Goal: Task Accomplishment & Management: Use online tool/utility

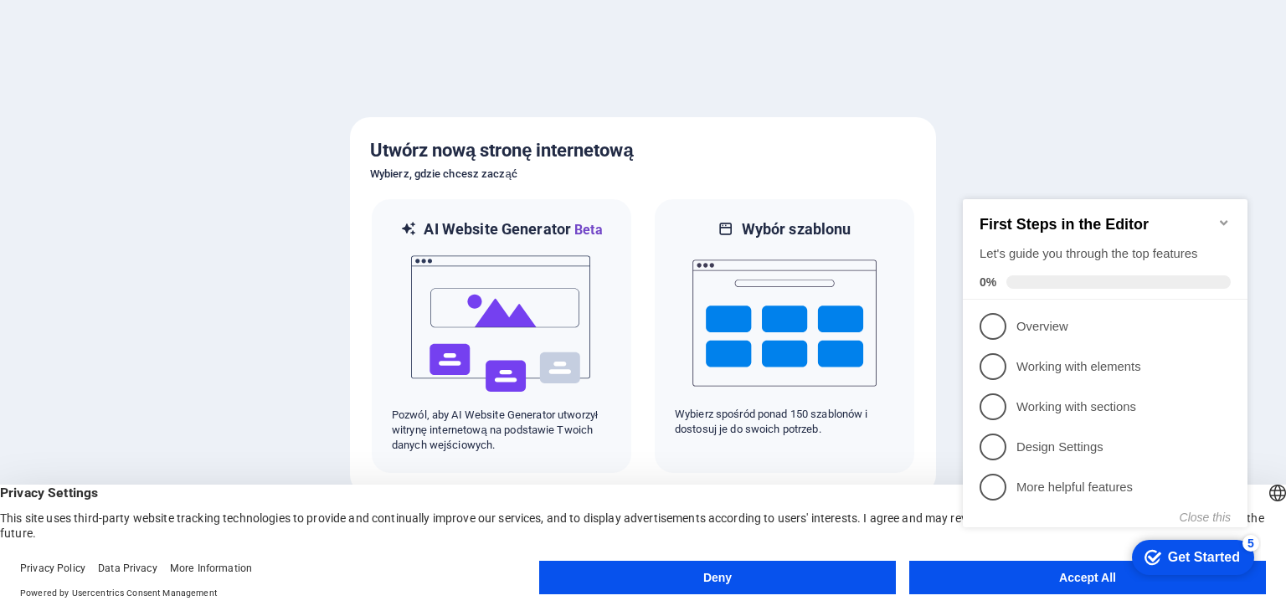
click div "checkmark Get Started 5 First Steps in the Editor Let's guide you through the t…"
click at [937, 583] on button "Accept All" at bounding box center [1087, 577] width 357 height 33
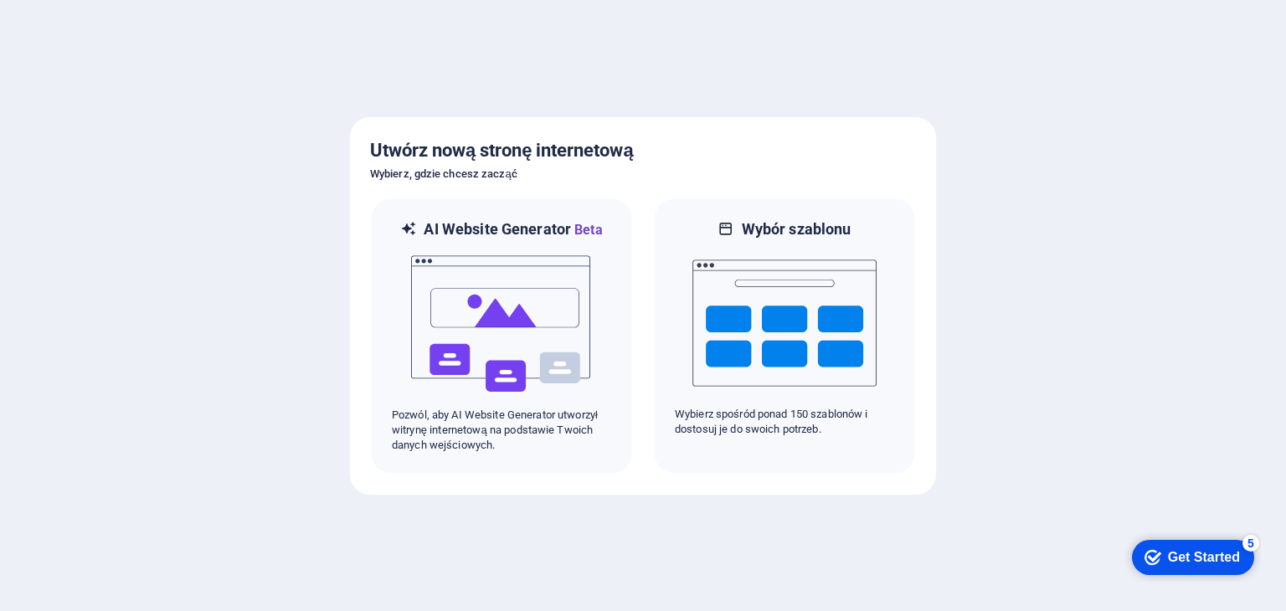
click at [1168, 550] on div "Get Started" at bounding box center [1204, 557] width 72 height 15
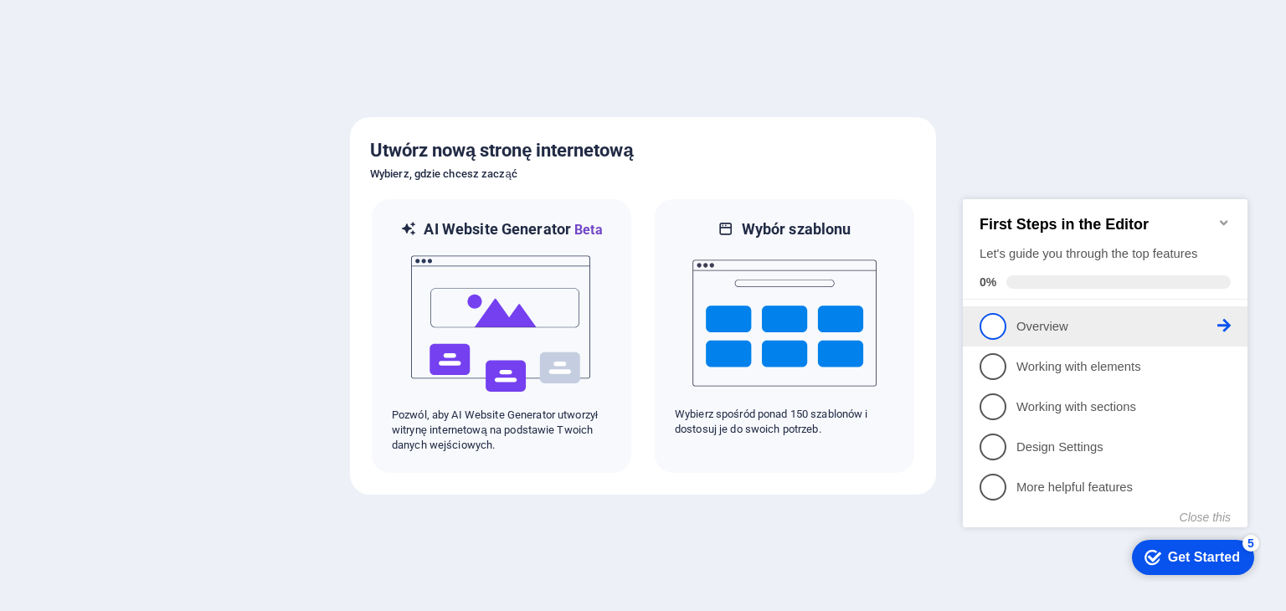
click at [1030, 318] on p "Overview - incomplete" at bounding box center [1116, 327] width 201 height 18
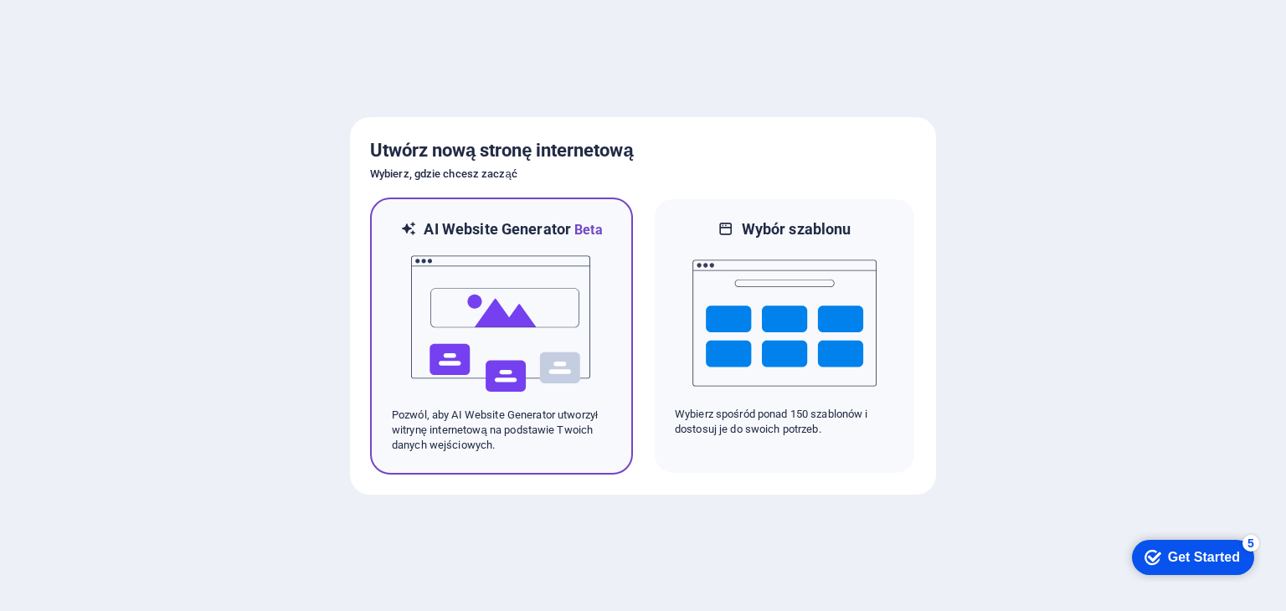
click at [455, 319] on img at bounding box center [501, 323] width 184 height 167
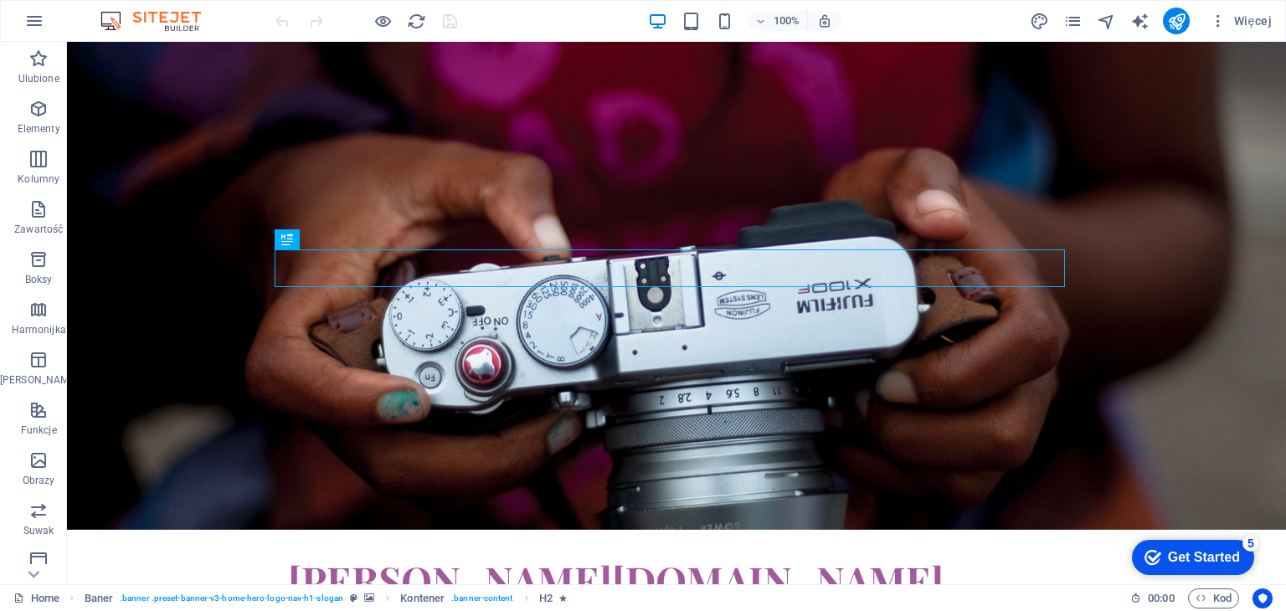
click at [1171, 556] on div "Get Started" at bounding box center [1204, 557] width 72 height 15
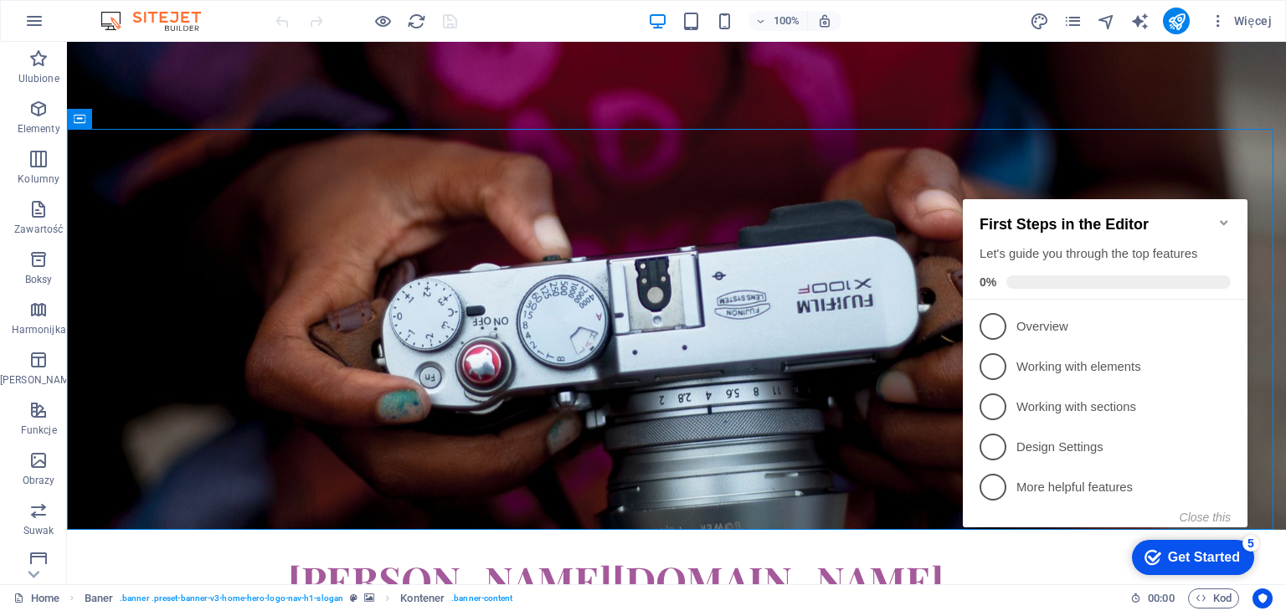
click at [1224, 220] on icon "Minimize checklist" at bounding box center [1223, 222] width 8 height 5
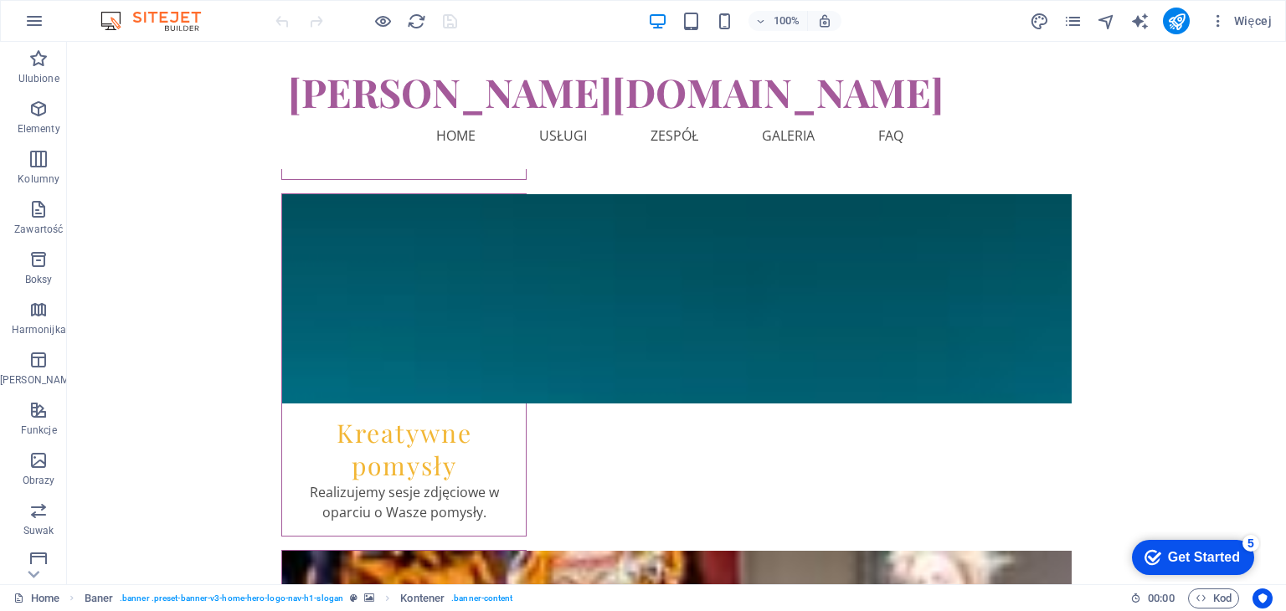
scroll to position [2176, 0]
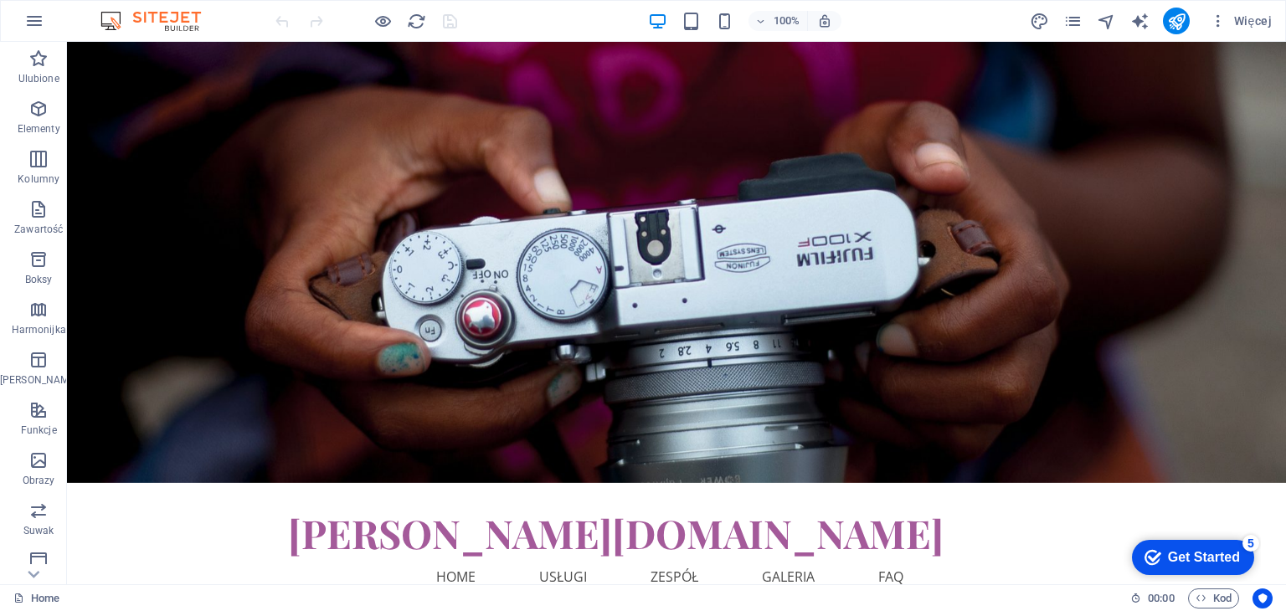
scroll to position [0, 0]
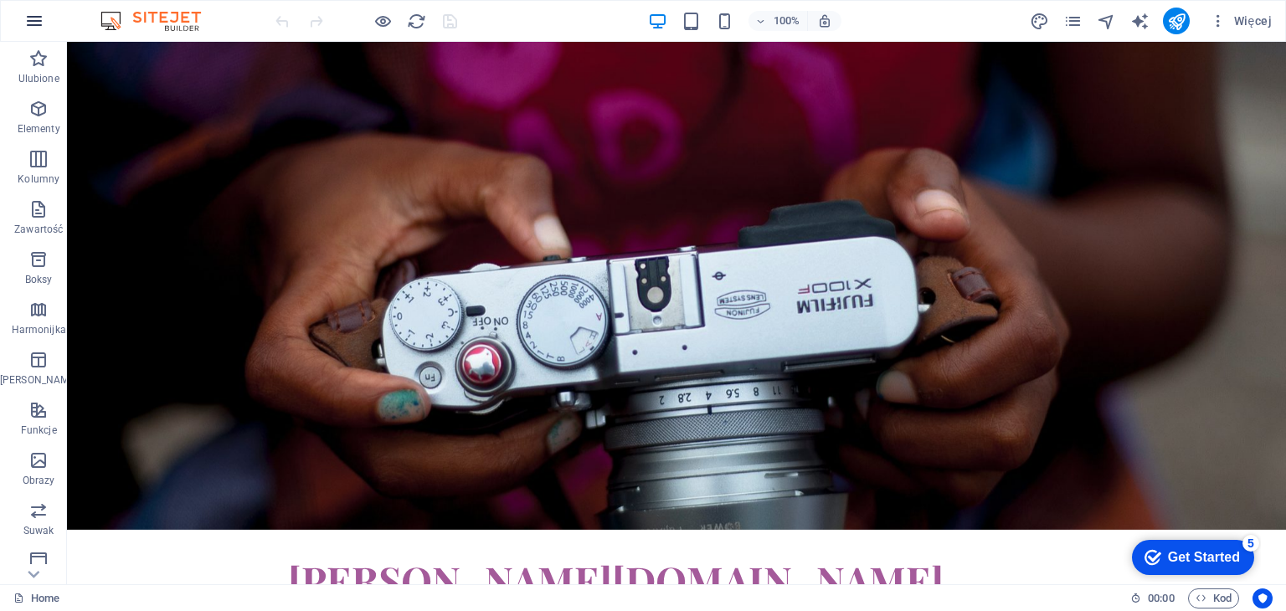
click at [36, 14] on icon "button" at bounding box center [34, 21] width 20 height 20
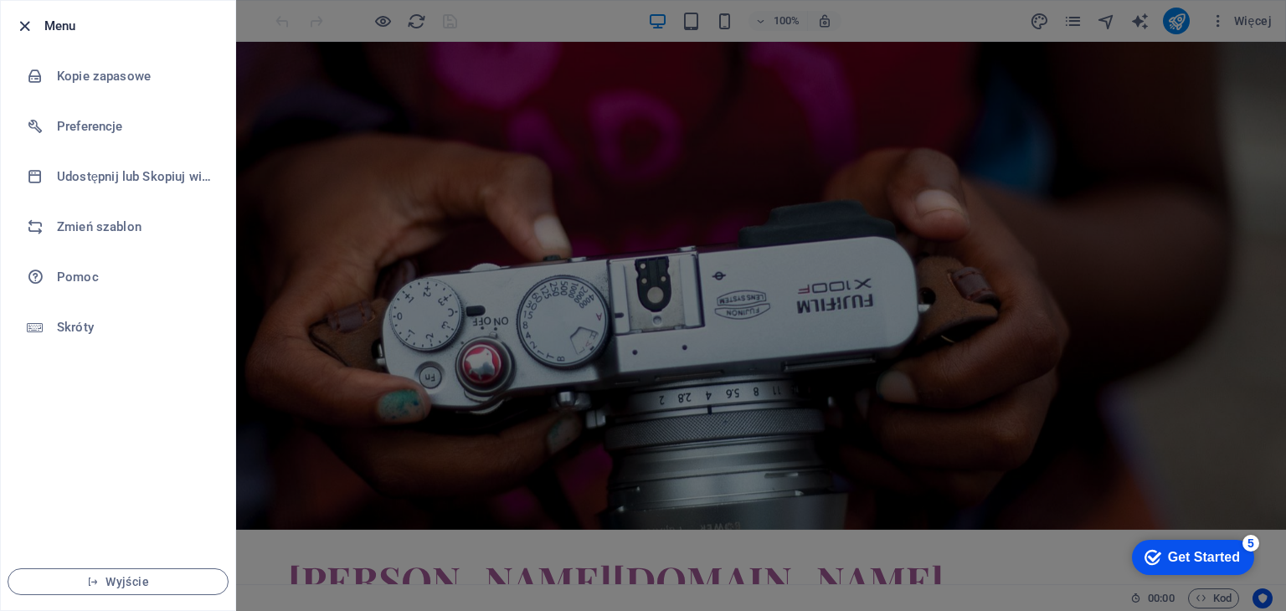
click at [23, 26] on icon "button" at bounding box center [24, 26] width 19 height 19
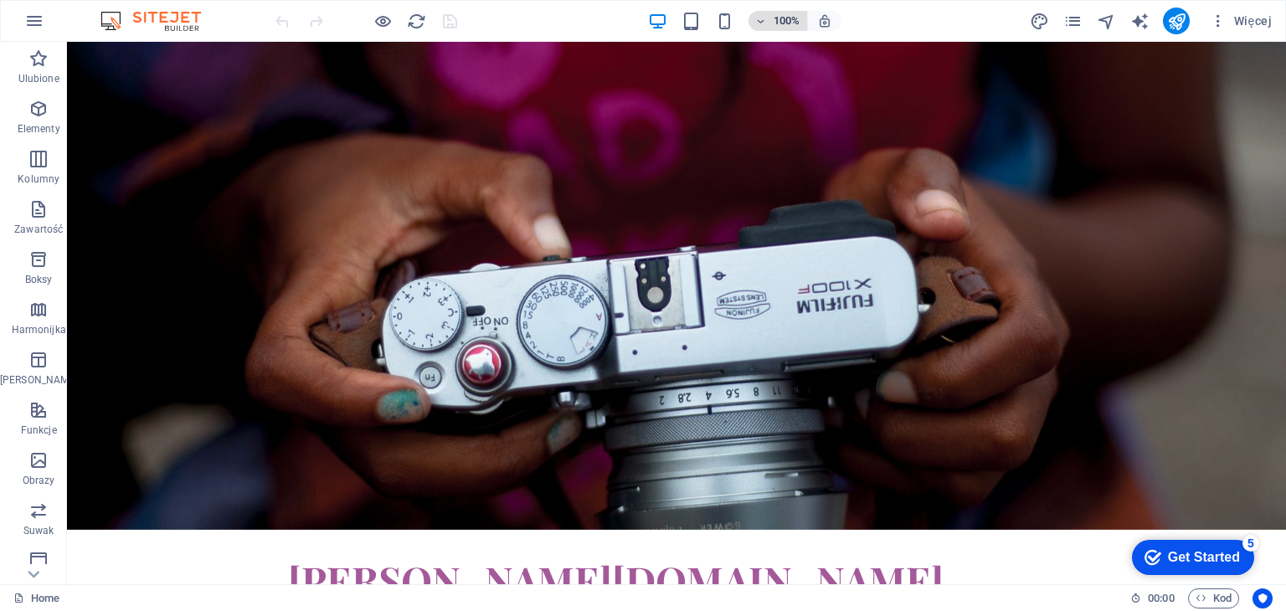
click at [757, 17] on icon "button" at bounding box center [761, 21] width 12 height 11
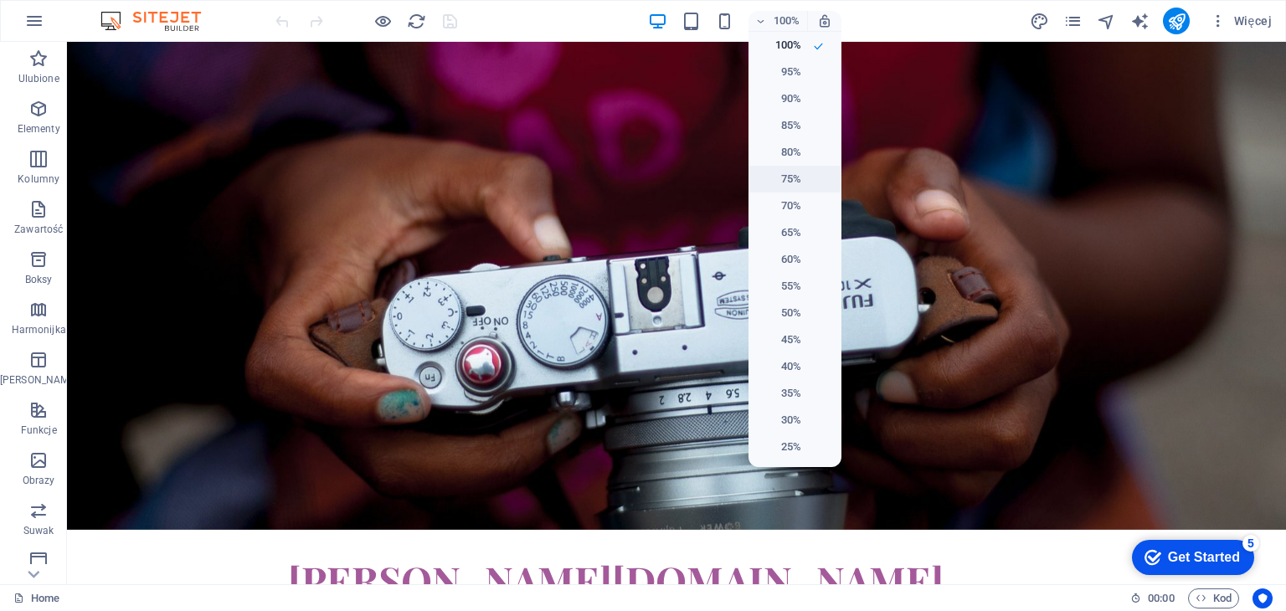
click at [788, 175] on h6 "75%" at bounding box center [779, 179] width 43 height 20
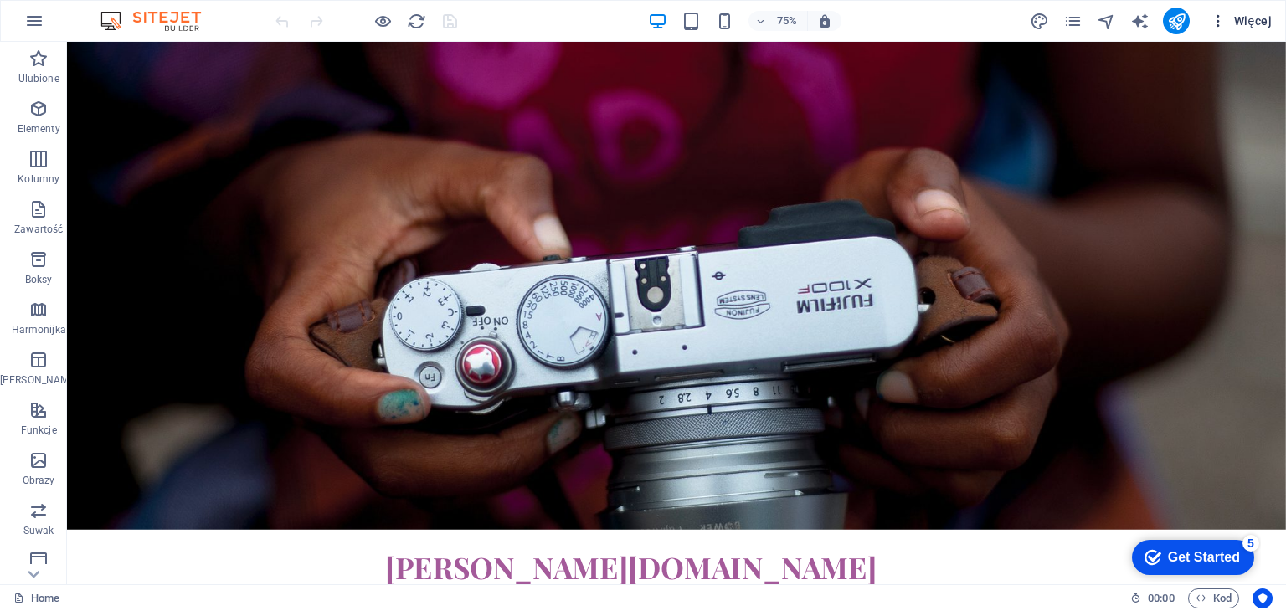
click at [1255, 13] on span "Więcej" at bounding box center [1240, 21] width 62 height 17
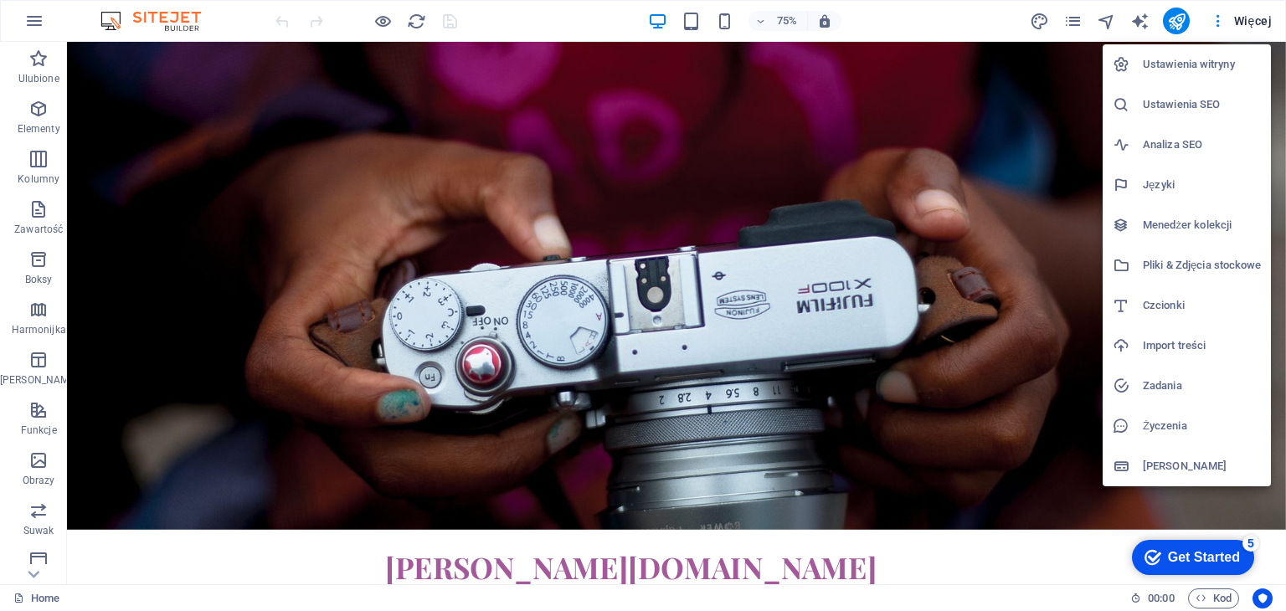
click at [1085, 84] on div at bounding box center [643, 305] width 1286 height 611
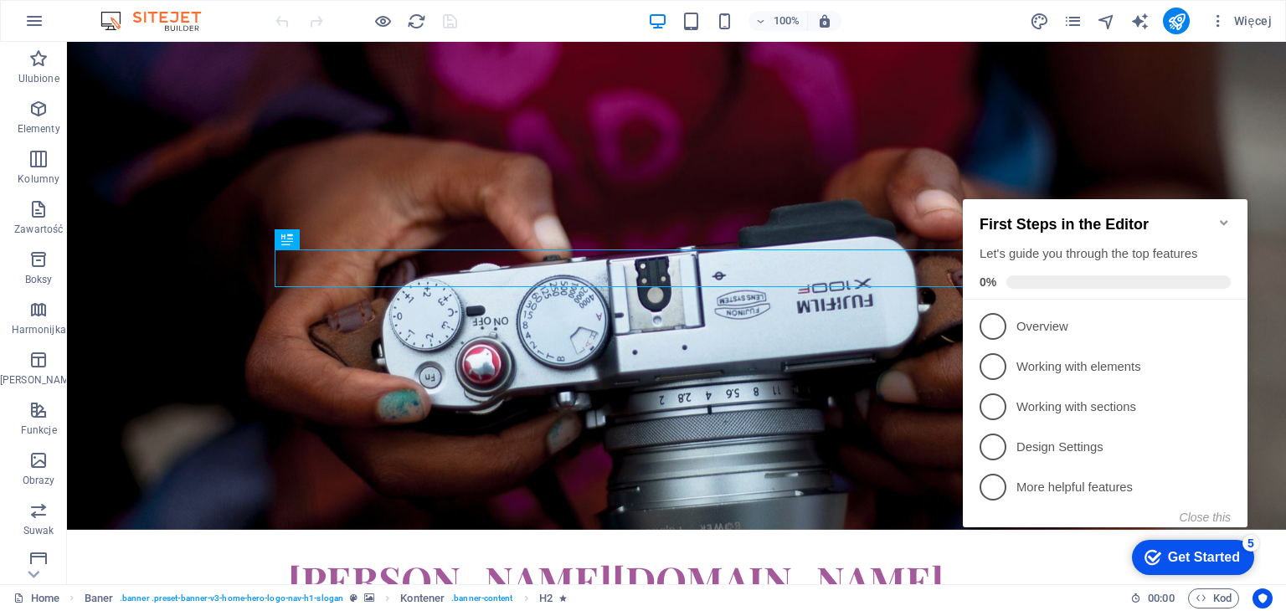
click at [1225, 216] on icon "Minimize checklist" at bounding box center [1223, 222] width 13 height 13
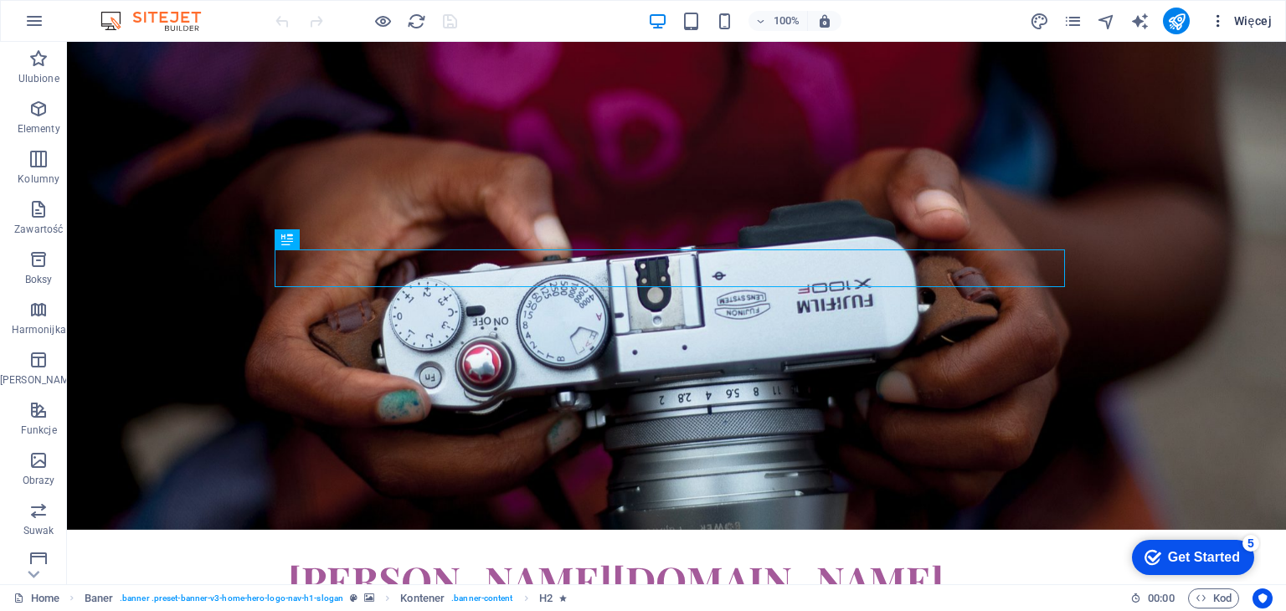
click at [1235, 17] on span "Więcej" at bounding box center [1240, 21] width 62 height 17
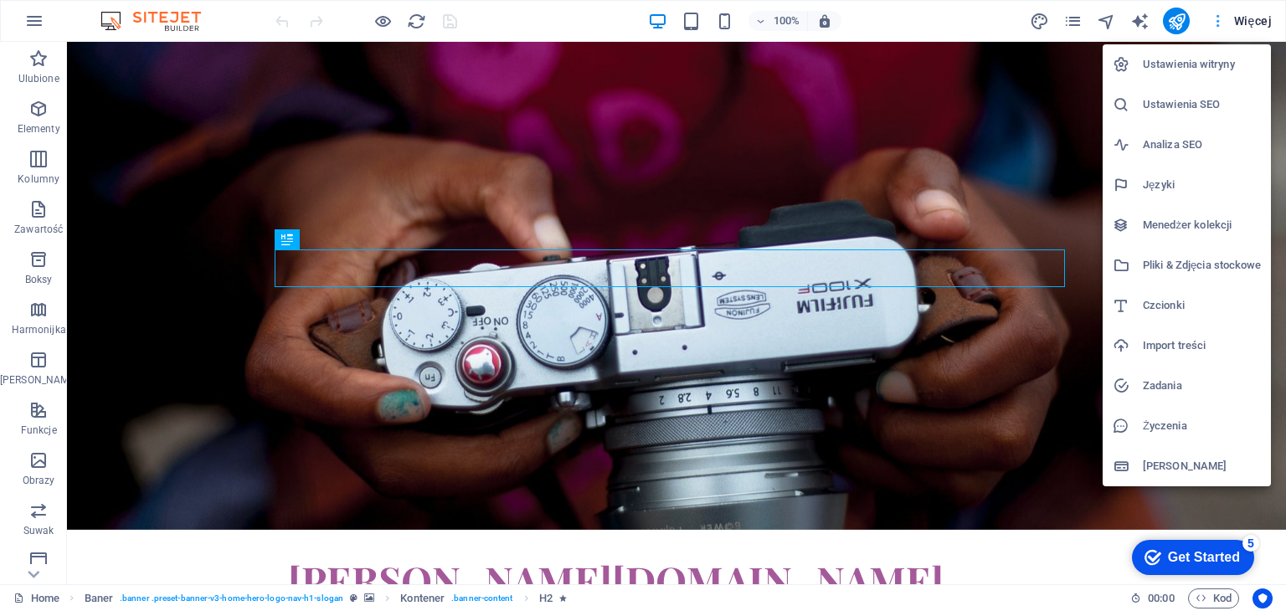
click at [1235, 17] on div at bounding box center [643, 305] width 1286 height 611
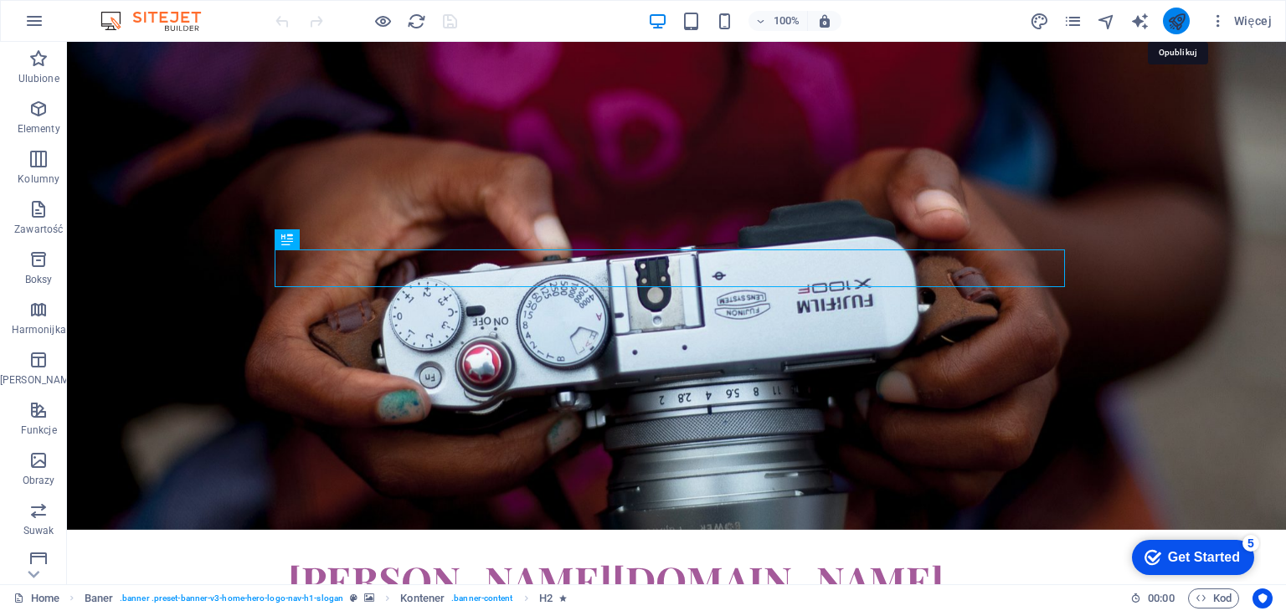
click at [1183, 19] on icon "publish" at bounding box center [1176, 21] width 19 height 19
